Goal: Find specific fact: Find contact information

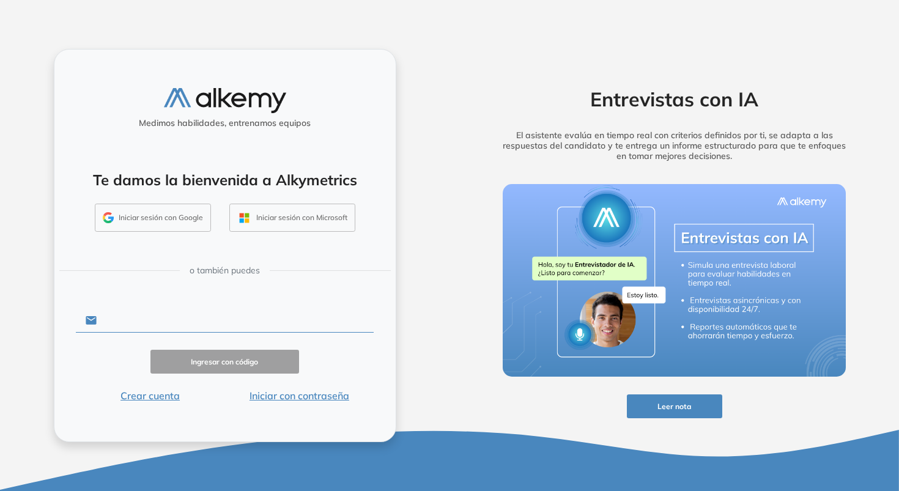
click at [298, 315] on input "text" at bounding box center [235, 320] width 277 height 23
click at [323, 387] on form "Ingresar con código Crear cuenta Iniciar con contraseña" at bounding box center [225, 354] width 298 height 97
click at [328, 396] on button "Iniciar con contraseña" at bounding box center [298, 395] width 149 height 15
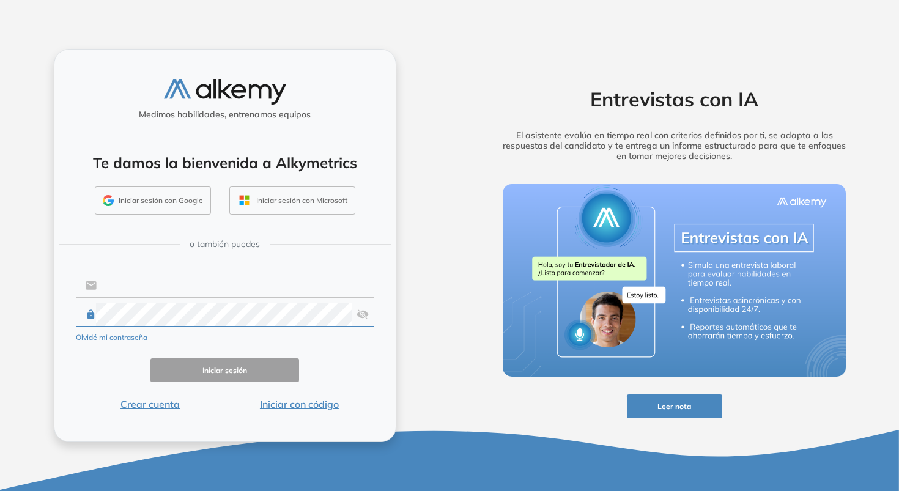
click at [215, 289] on input "text" at bounding box center [235, 285] width 277 height 23
type input "**********"
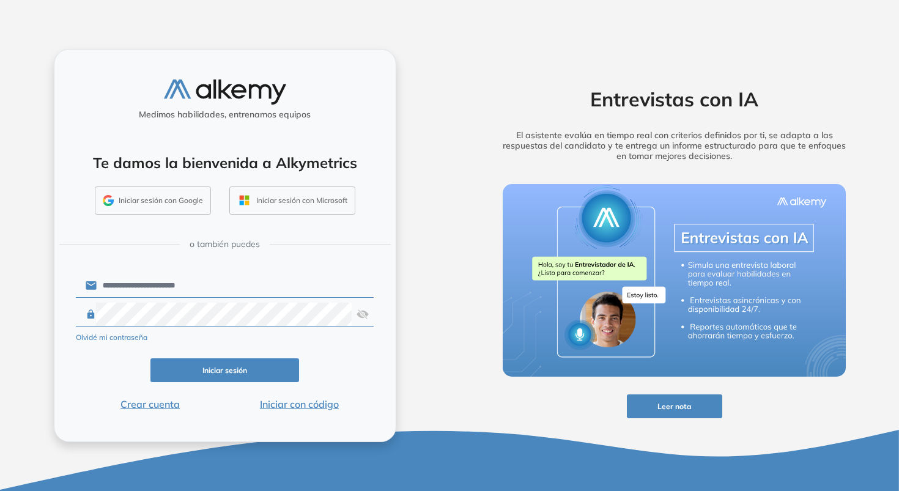
click at [245, 358] on button "Iniciar sesión" at bounding box center [224, 370] width 149 height 24
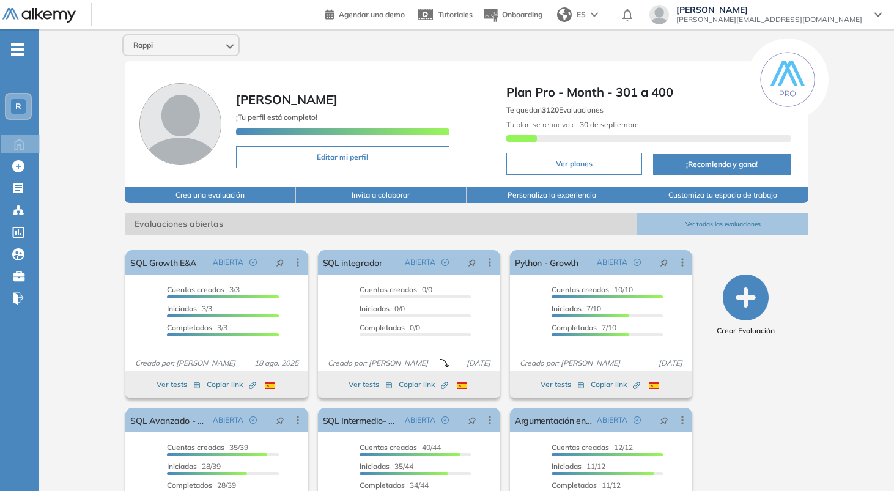
click at [710, 227] on button "Ver todas las evaluaciones" at bounding box center [722, 224] width 171 height 23
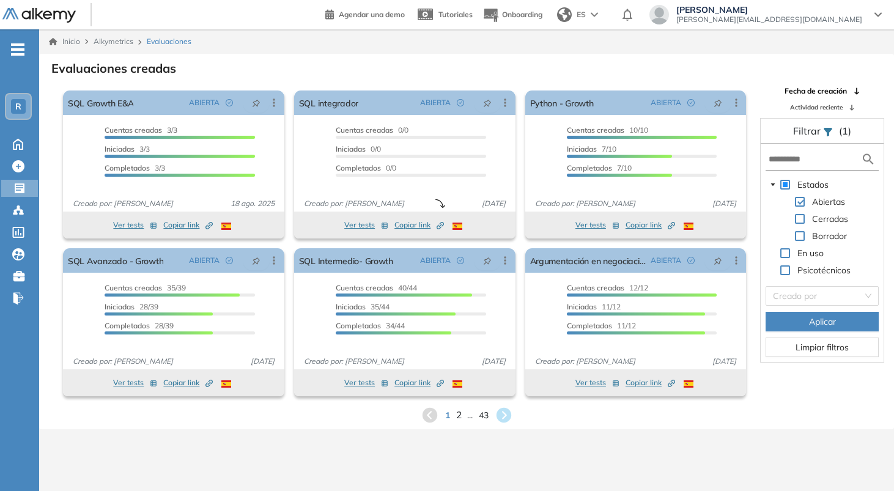
click at [457, 416] on span "2" at bounding box center [459, 415] width 6 height 14
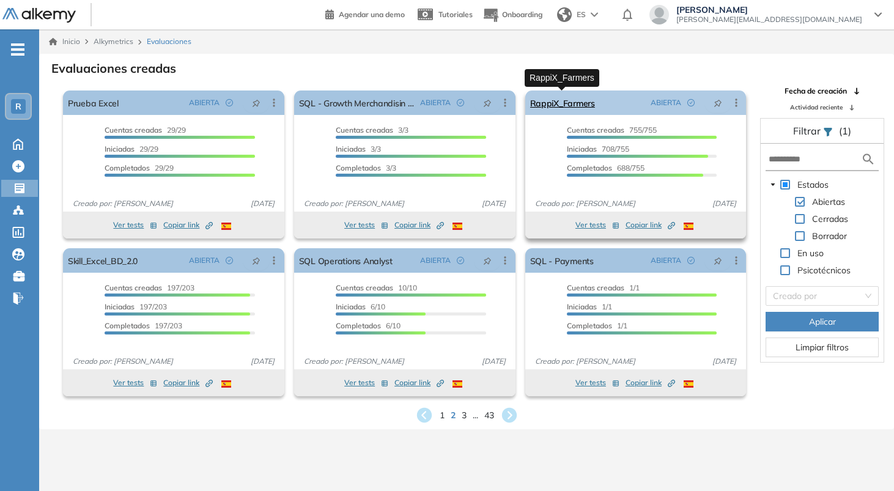
click at [565, 106] on link "RappiX_Farmers" at bounding box center [562, 102] width 65 height 24
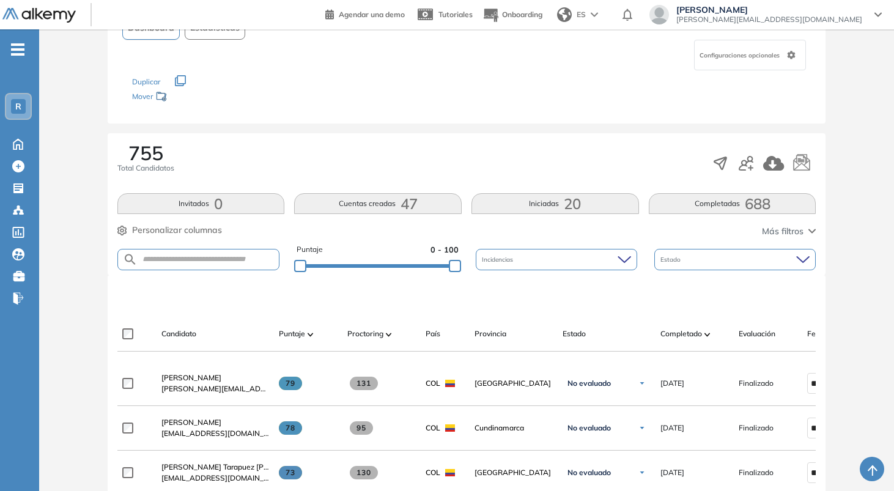
scroll to position [103, 0]
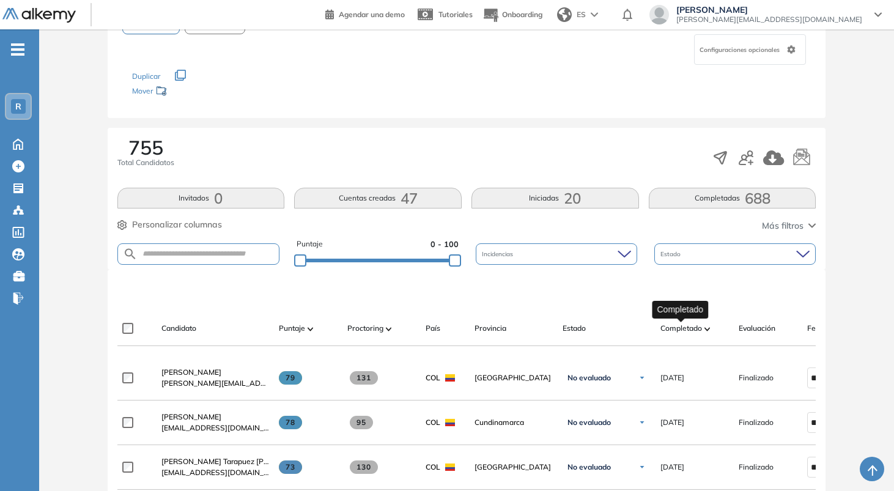
click at [674, 327] on span "Completado" at bounding box center [681, 328] width 42 height 11
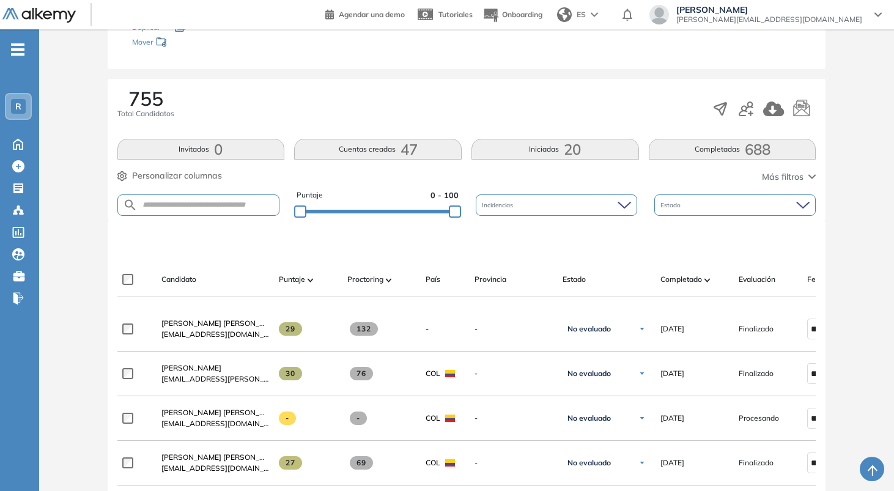
scroll to position [161, 0]
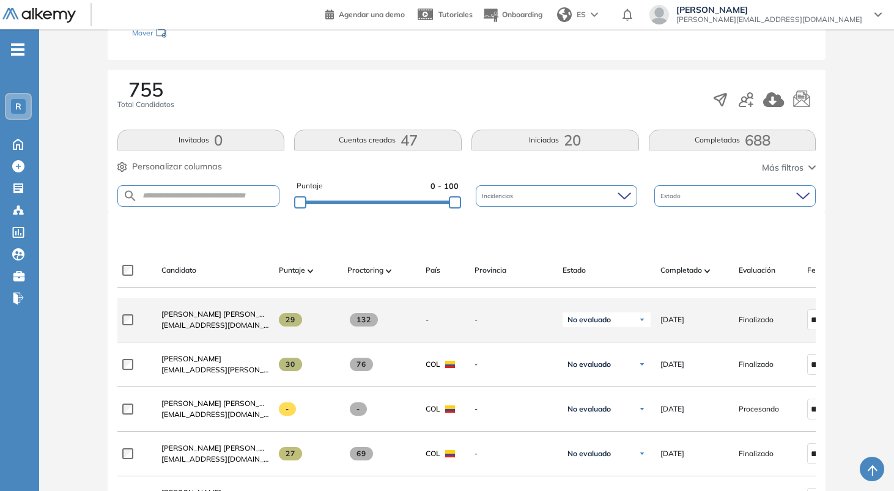
click at [210, 328] on span "tatocho441@gmail.com" at bounding box center [215, 325] width 108 height 11
copy div "tatocho441@gmail.com"
click at [210, 328] on span "tatocho441@gmail.com" at bounding box center [215, 325] width 108 height 11
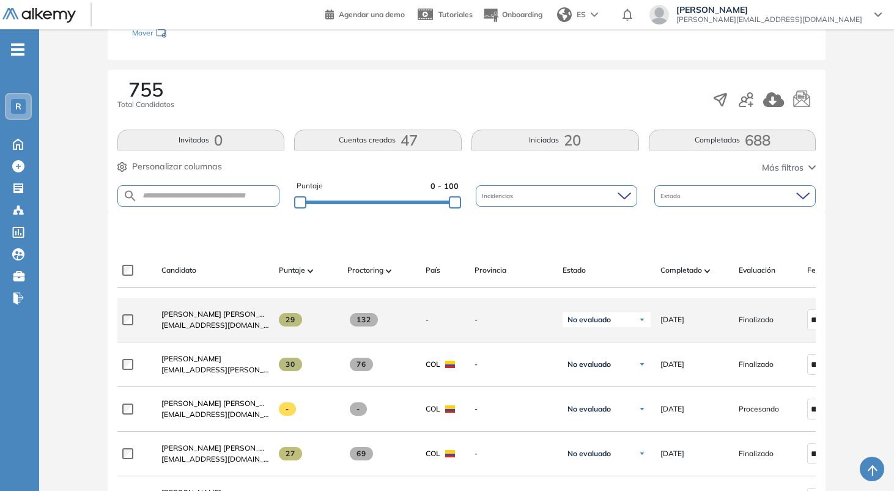
click at [210, 328] on span "tatocho441@gmail.com" at bounding box center [215, 325] width 108 height 11
click at [170, 328] on span "tatocho441@gmail.com" at bounding box center [215, 325] width 108 height 11
drag, startPoint x: 160, startPoint y: 330, endPoint x: 243, endPoint y: 330, distance: 82.5
click at [243, 330] on div "Oscar Iván González tatocho441@gmail.com" at bounding box center [210, 320] width 117 height 42
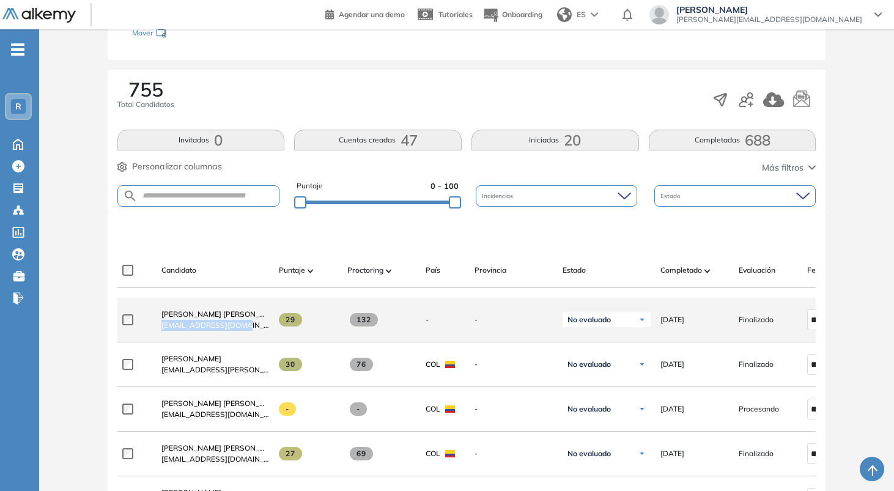
copy span "tatocho441@gmail.com"
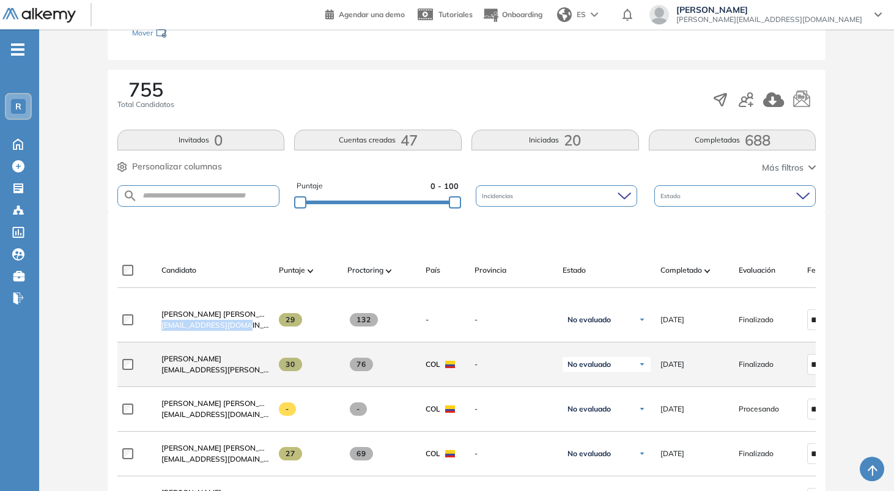
click at [201, 374] on span "malejitha.torres.19@gmail.com" at bounding box center [215, 369] width 108 height 11
click at [201, 375] on span "malejitha.torres.19@gmail.com" at bounding box center [215, 369] width 108 height 11
copy div "malejitha.torres.19@gmail.com"
click at [243, 372] on span "malejitha.torres.19@gmail.com" at bounding box center [215, 369] width 108 height 11
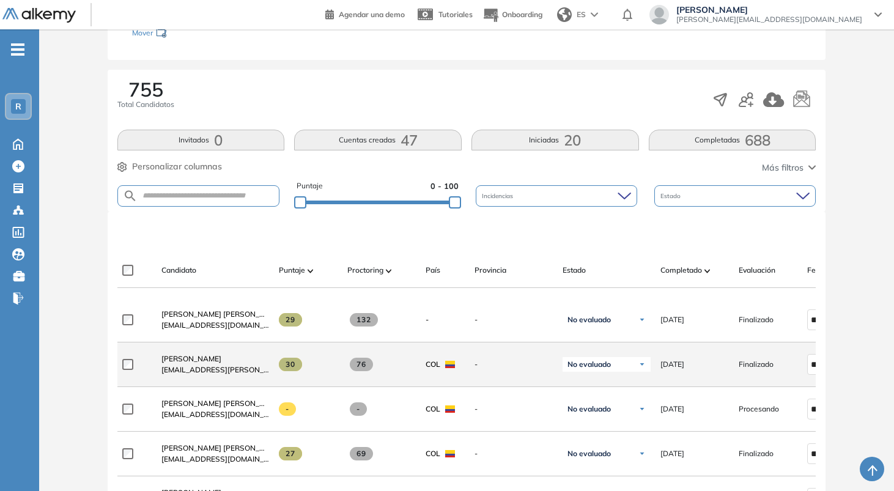
click at [243, 372] on span "malejitha.torres.19@gmail.com" at bounding box center [215, 369] width 108 height 11
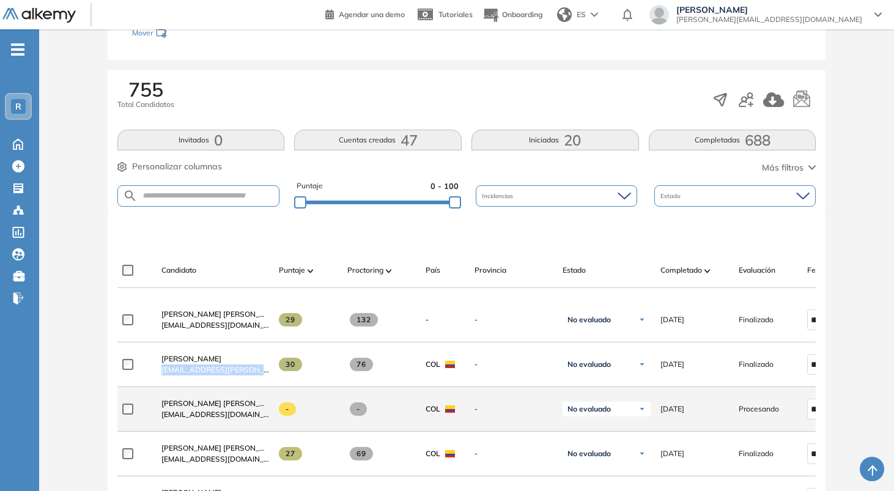
click at [182, 420] on span "mendozacami2010@hotmail.com" at bounding box center [215, 414] width 108 height 11
copy div "mendozacami2010@hotmail.com"
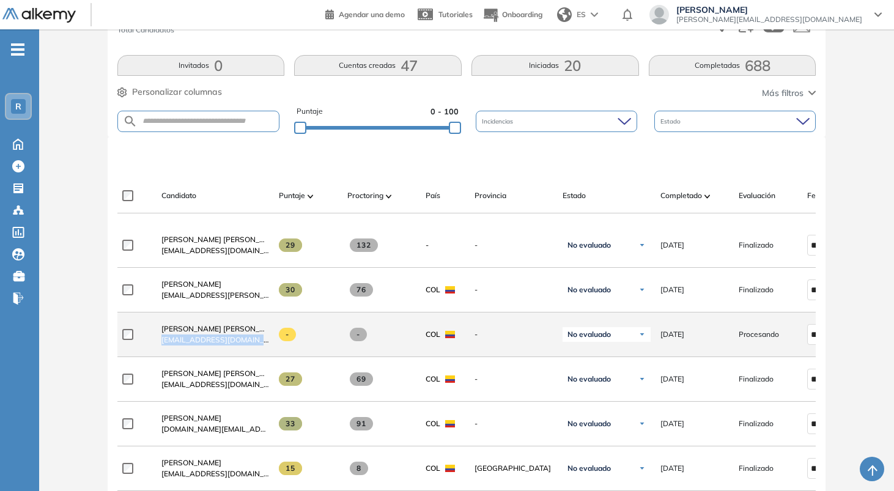
scroll to position [240, 0]
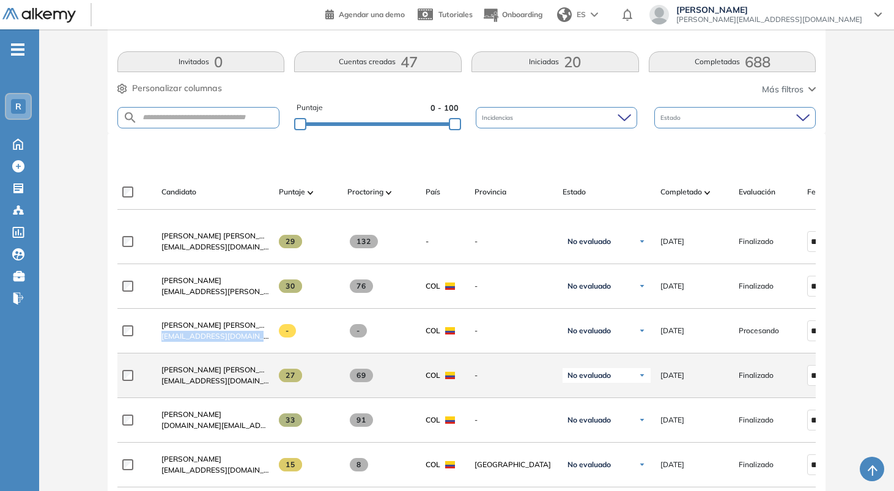
click at [199, 383] on span "jcesar.tobarm@gmail.com" at bounding box center [215, 380] width 108 height 11
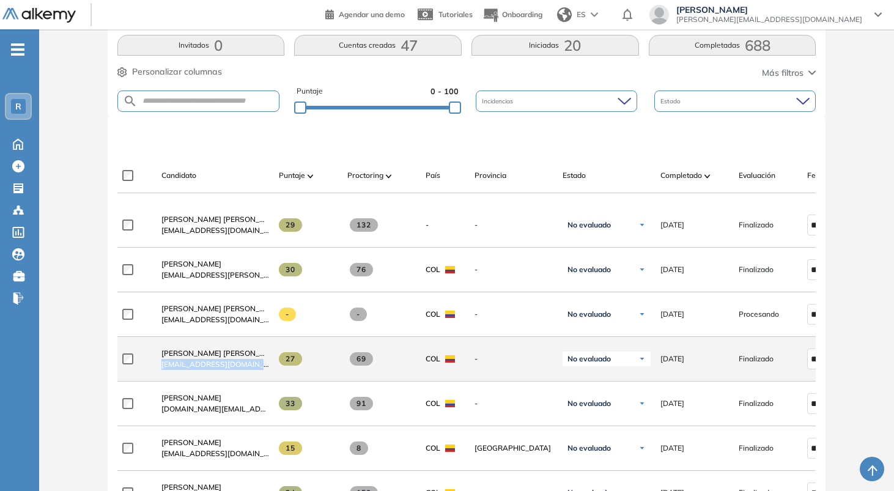
scroll to position [268, 0]
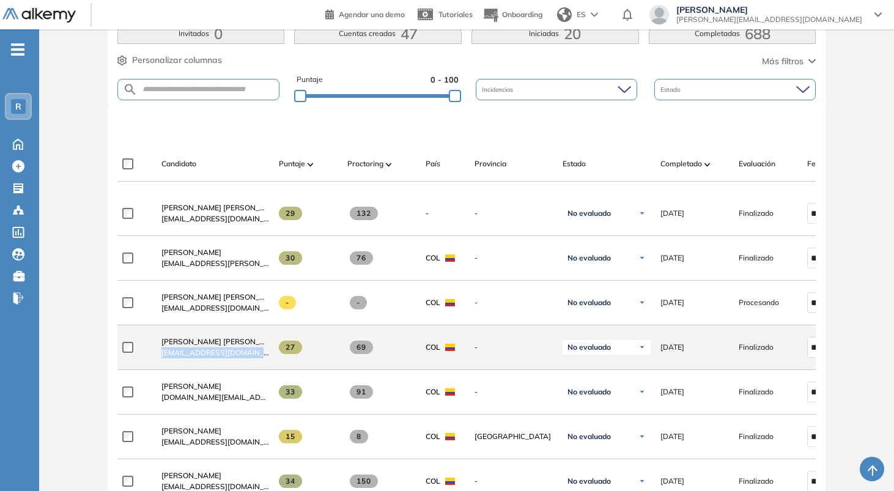
click at [194, 358] on span "jcesar.tobarm@gmail.com" at bounding box center [215, 352] width 108 height 11
click at [188, 358] on span "jcesar.tobarm@gmail.com" at bounding box center [215, 352] width 108 height 11
copy div "jcesar.tobarm@gmail.com"
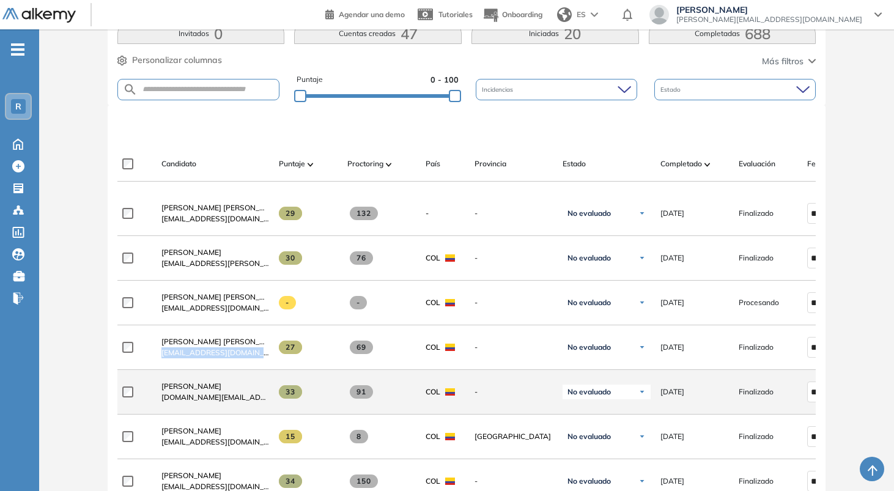
click at [208, 402] on span "maicolpulido.mp@gmail.com" at bounding box center [215, 397] width 108 height 11
copy div "maicolpulido.mp@gmail.com"
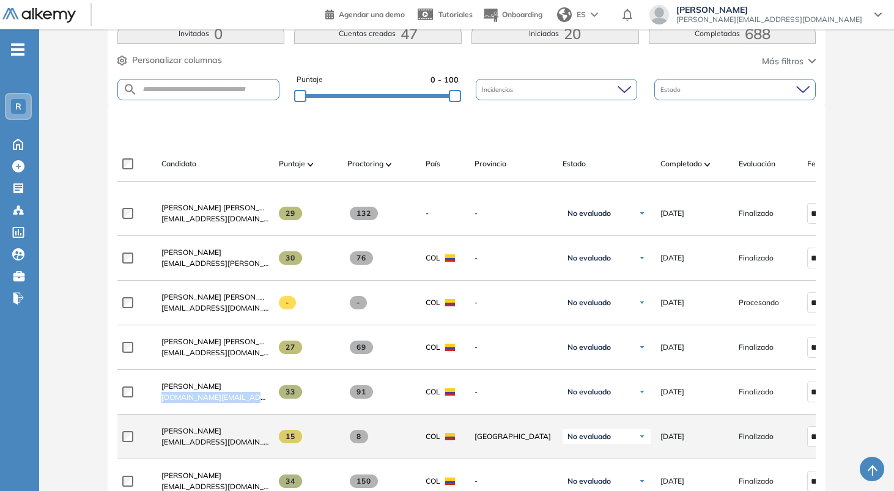
click at [234, 446] on span "importtecnologiesvst@gmail.com" at bounding box center [215, 442] width 108 height 11
copy div "importtecnologiesvst@gmail.com"
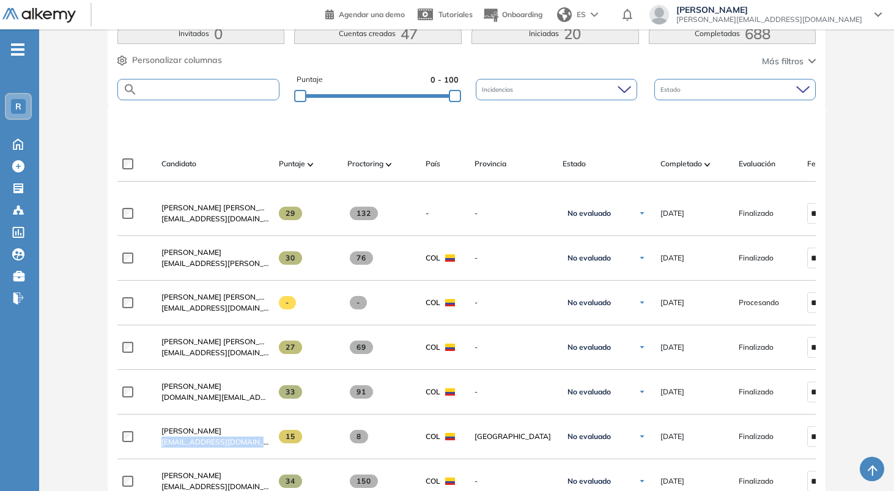
click at [204, 85] on input "text" at bounding box center [209, 89] width 142 height 9
type input "*"
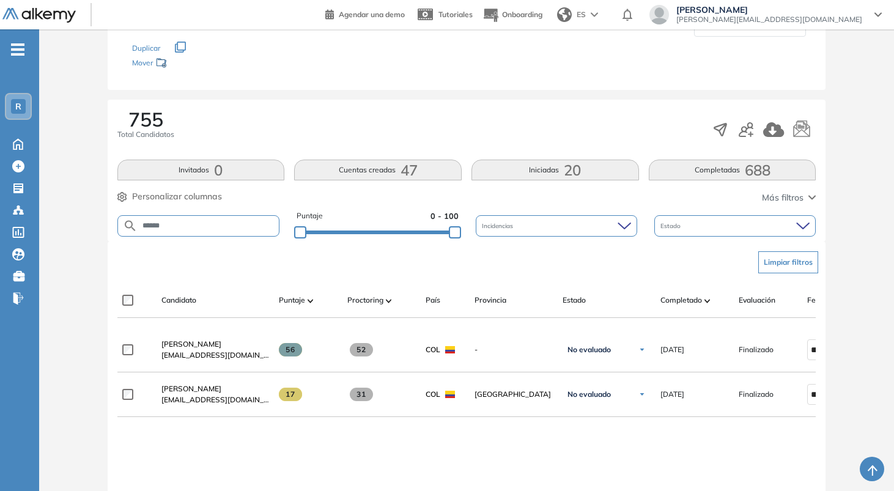
scroll to position [132, 0]
click at [224, 225] on input "******" at bounding box center [209, 225] width 142 height 9
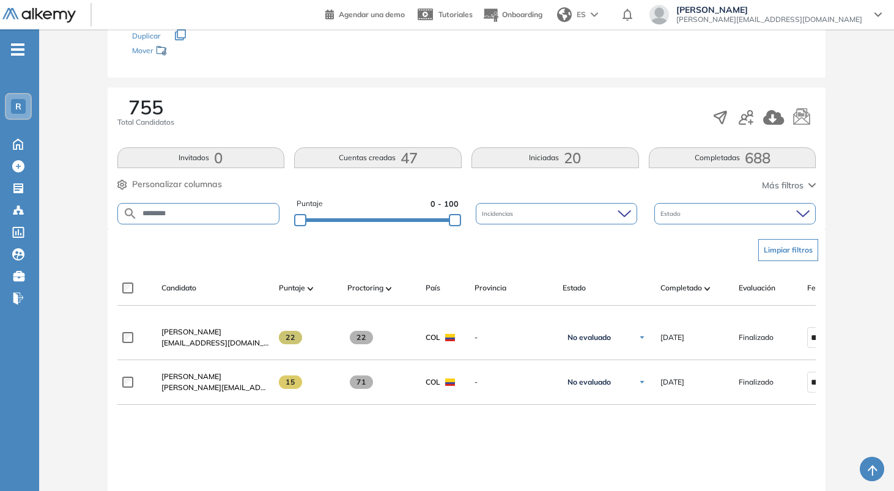
scroll to position [145, 0]
click at [197, 213] on input "********" at bounding box center [209, 212] width 142 height 9
type input "******"
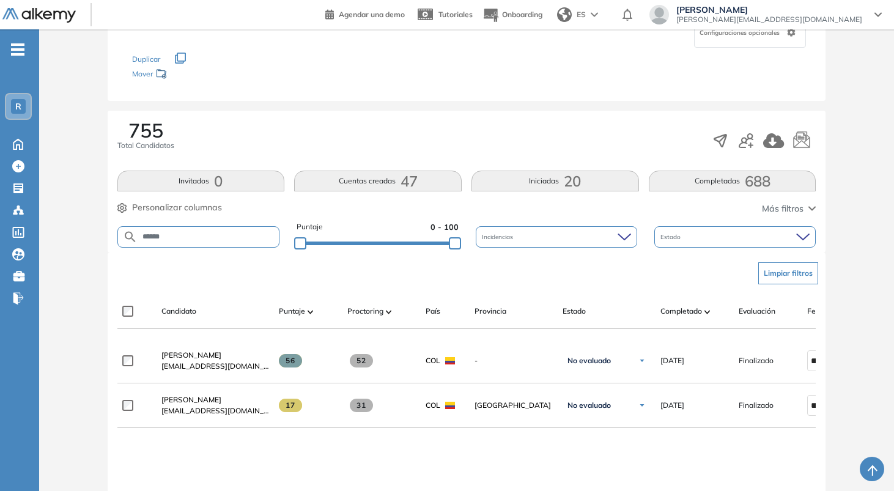
scroll to position [124, 0]
